Goal: Find contact information

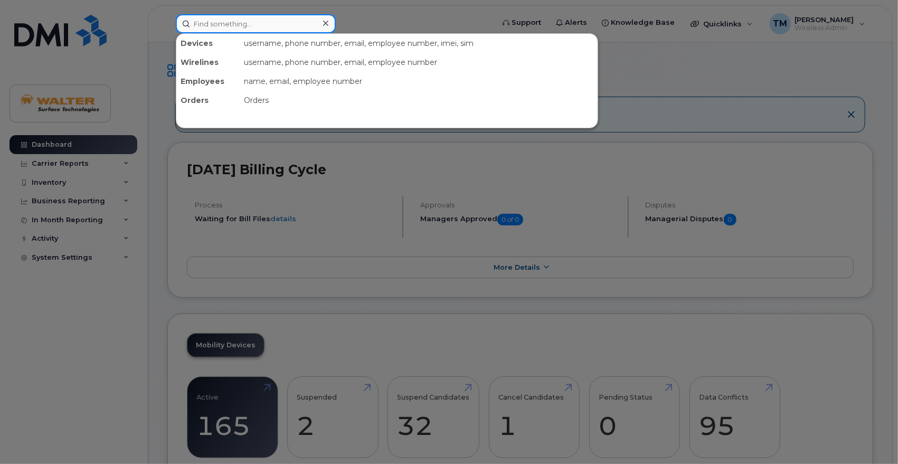
click at [270, 22] on input at bounding box center [256, 23] width 160 height 19
paste input "5142387417"
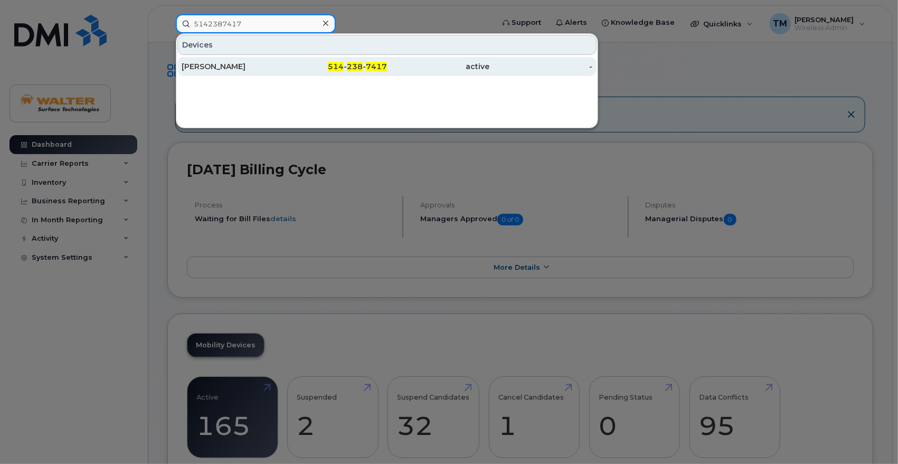
type input "5142387417"
click at [292, 63] on div "514 - 238 - 7417" at bounding box center [335, 66] width 103 height 11
